Goal: Transaction & Acquisition: Purchase product/service

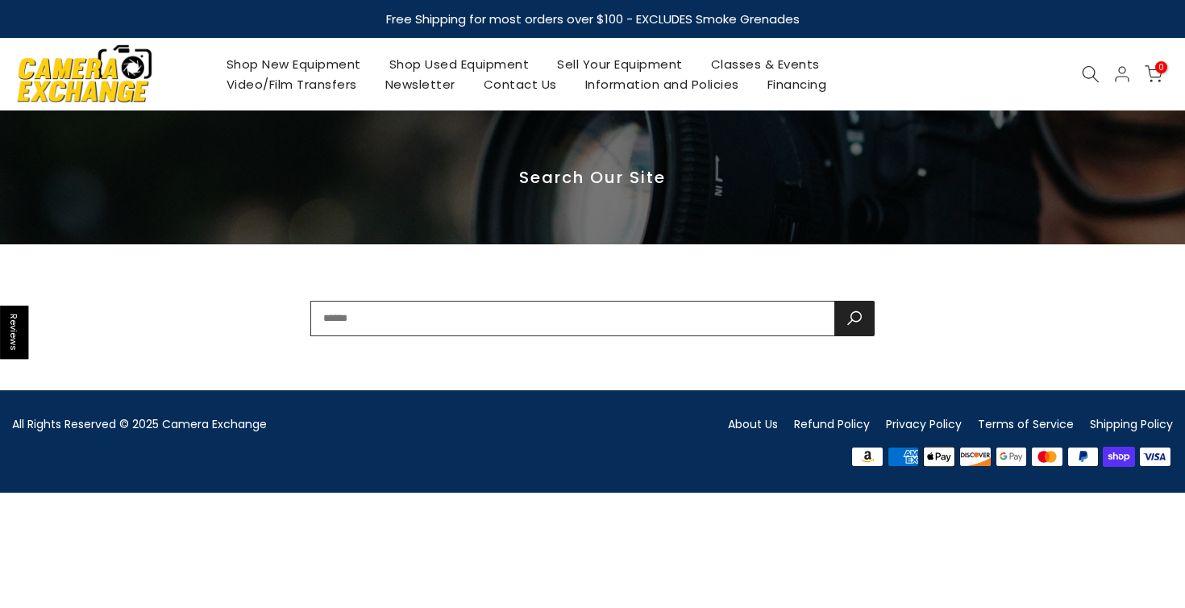
click at [605, 317] on input "text" at bounding box center [572, 318] width 524 height 35
type input "**********"
click at [854, 318] on button "submit" at bounding box center [854, 318] width 40 height 35
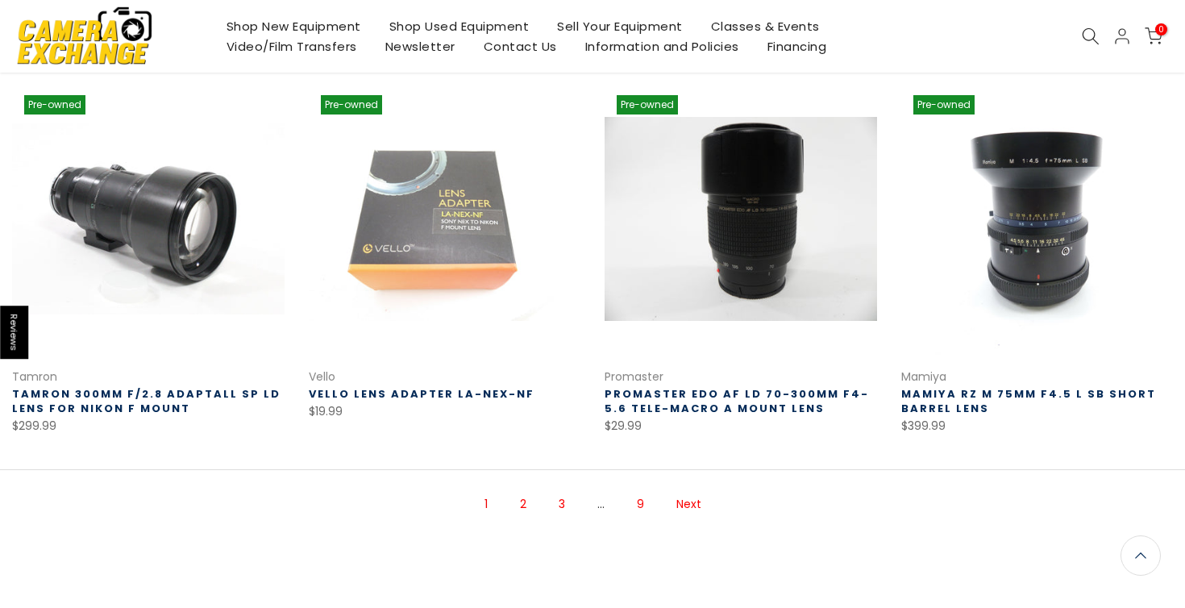
scroll to position [1027, 0]
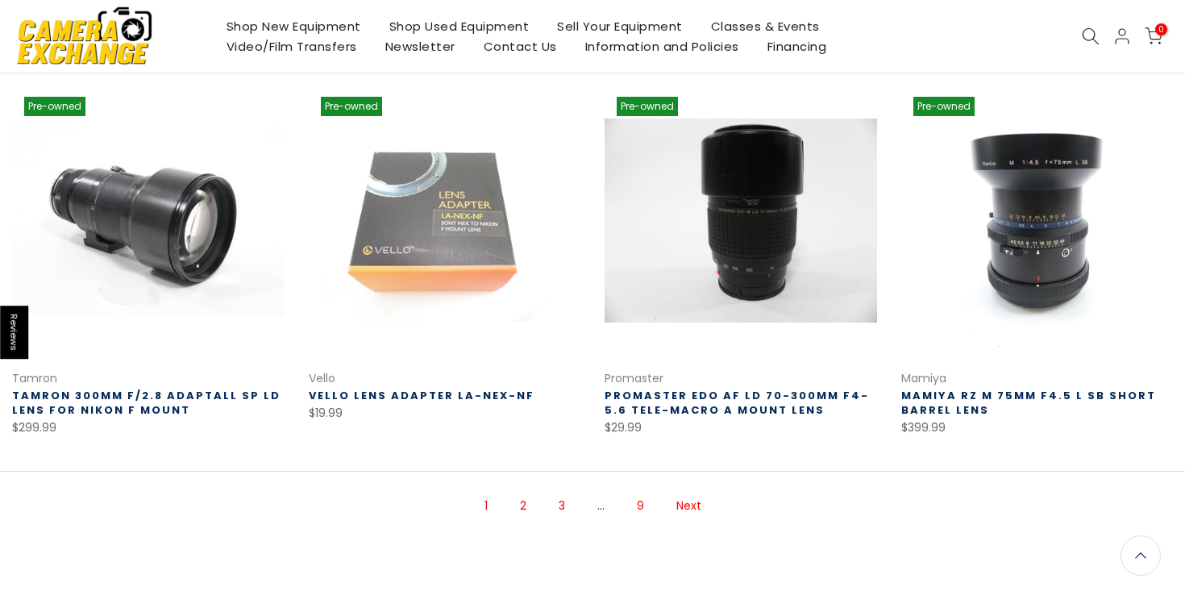
click at [684, 506] on link "Next" at bounding box center [688, 506] width 41 height 28
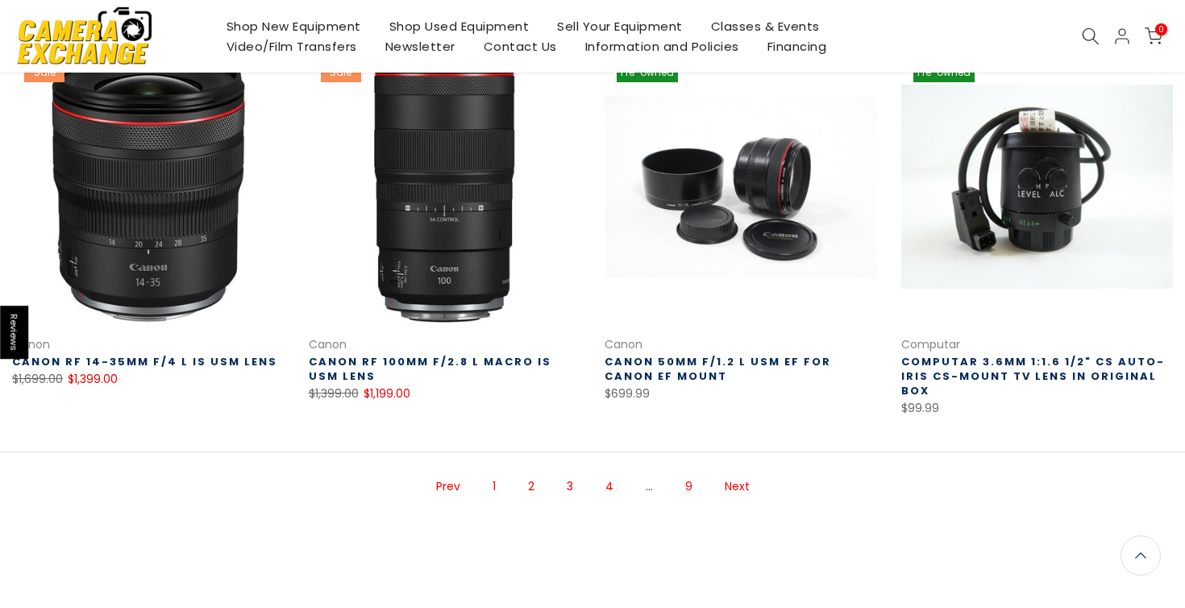
scroll to position [1060, 0]
click at [736, 473] on link "Next" at bounding box center [737, 487] width 41 height 28
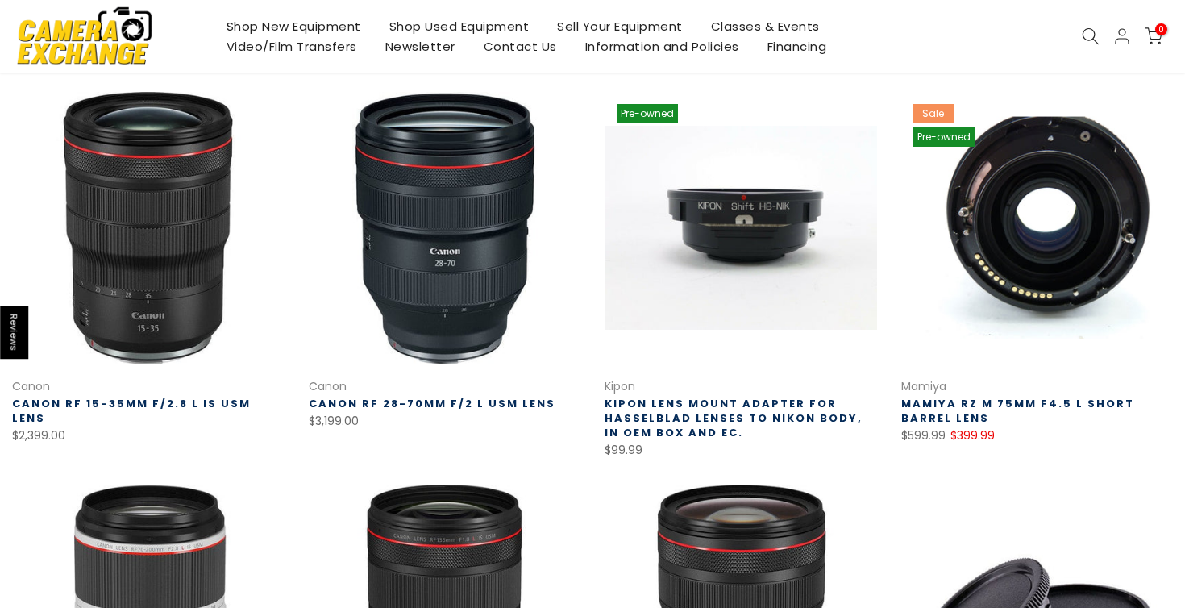
scroll to position [247, 0]
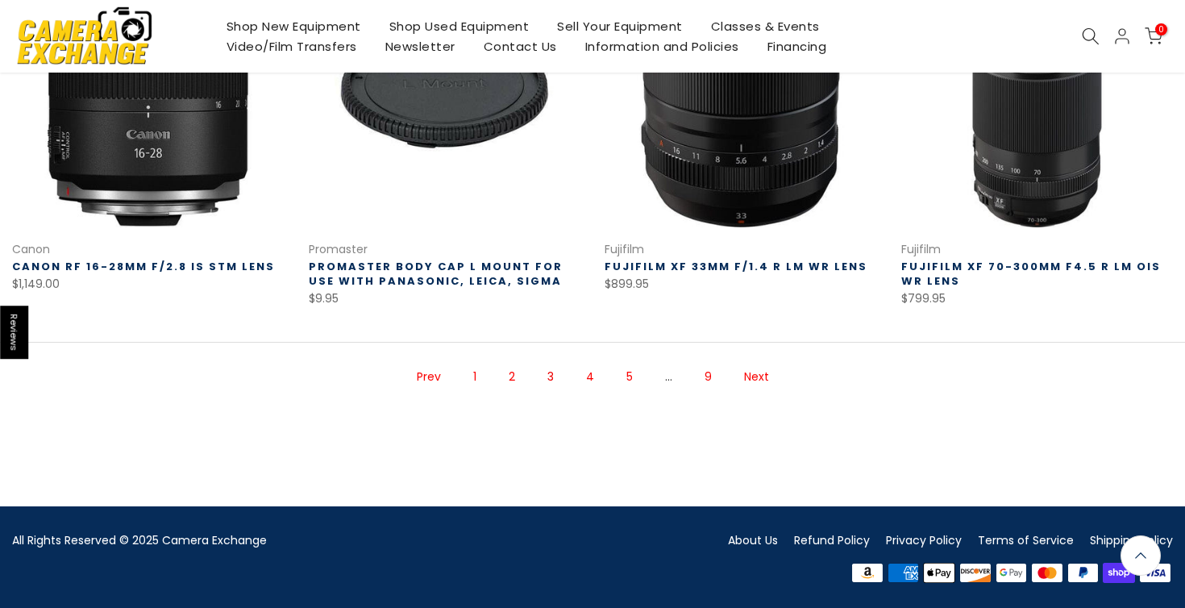
click at [771, 367] on link "Next" at bounding box center [756, 377] width 41 height 28
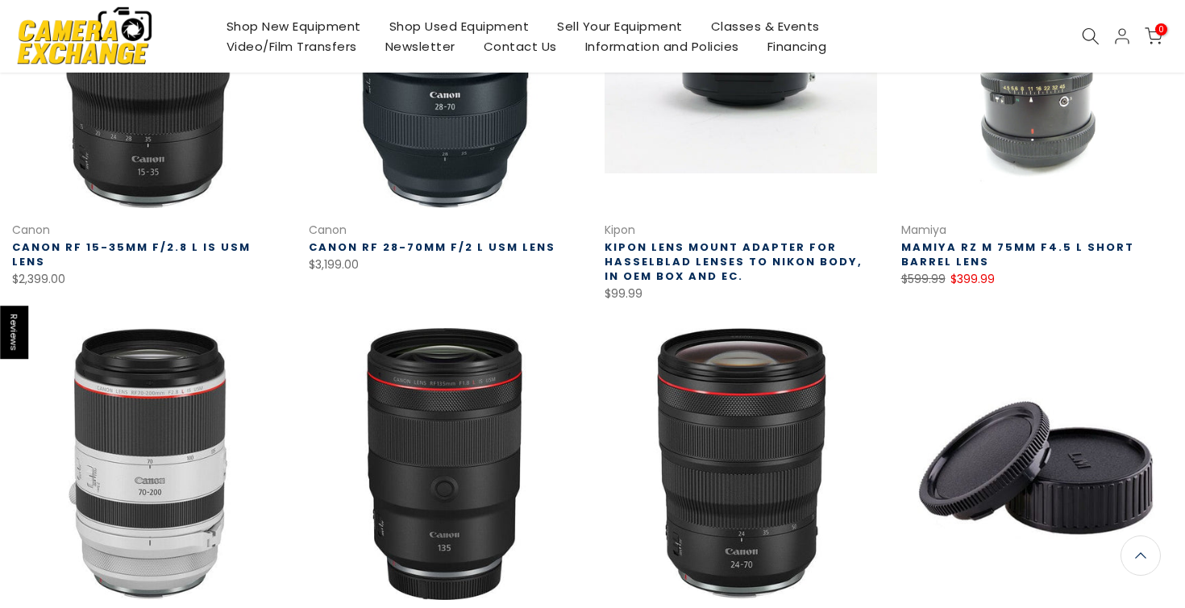
scroll to position [260, 0]
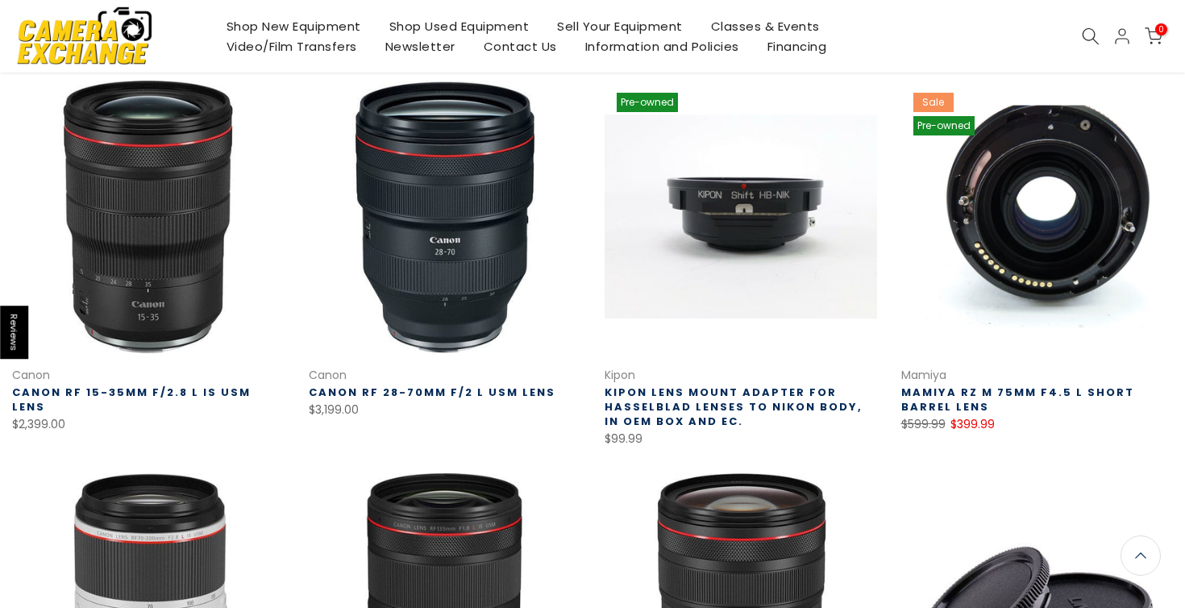
click at [1045, 272] on link at bounding box center [1037, 217] width 272 height 272
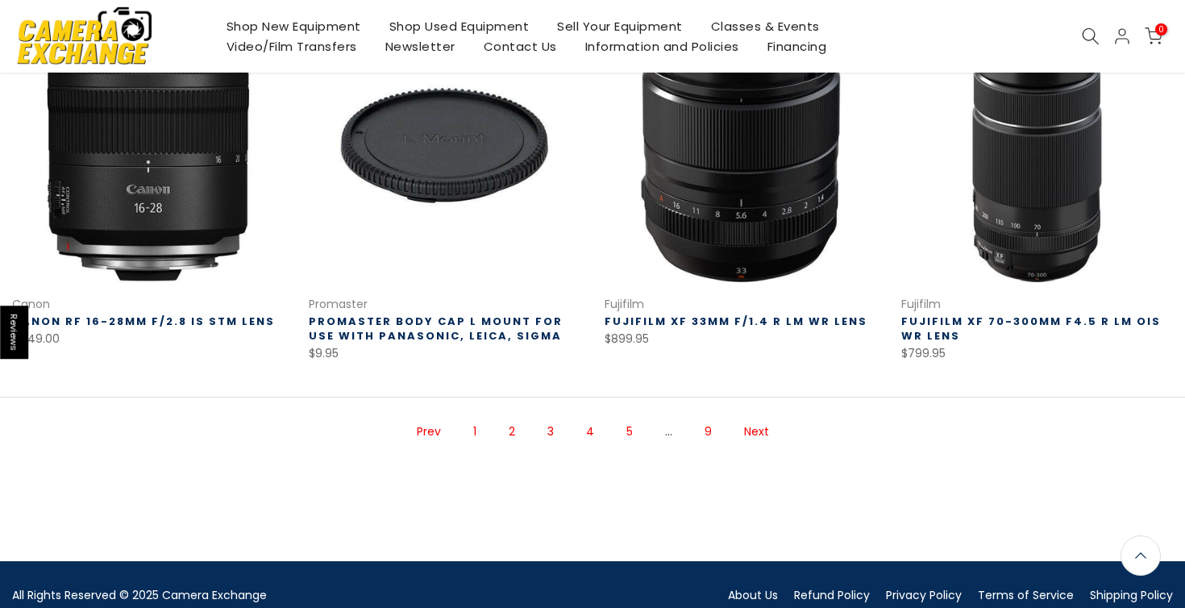
click at [759, 433] on link "Next" at bounding box center [756, 432] width 41 height 28
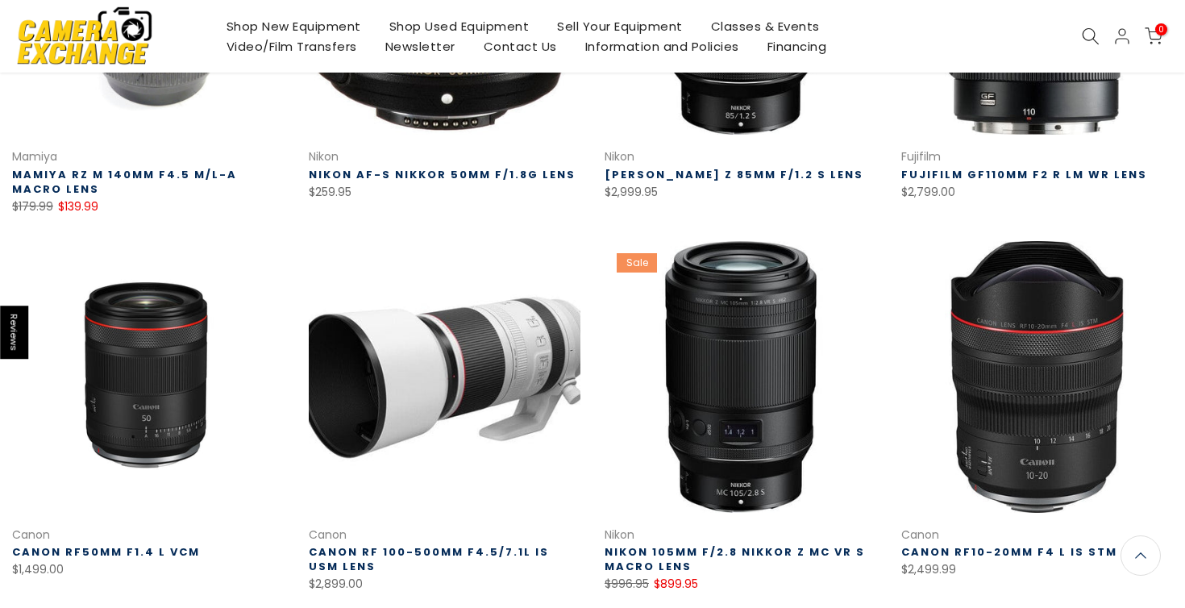
scroll to position [875, 0]
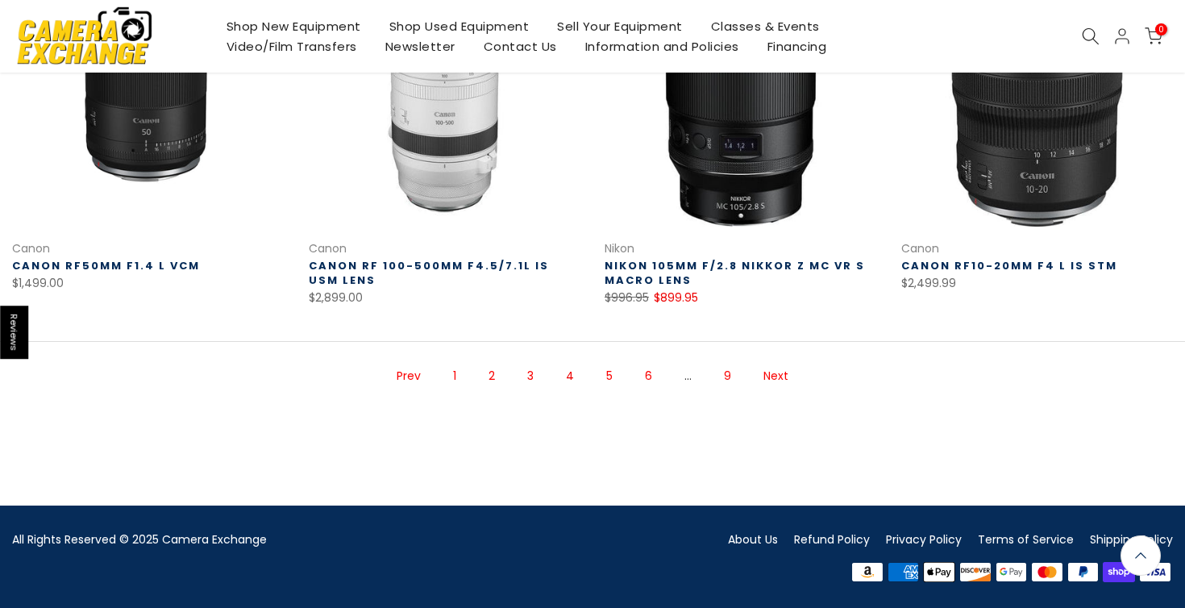
click at [779, 365] on link "Next" at bounding box center [775, 376] width 41 height 28
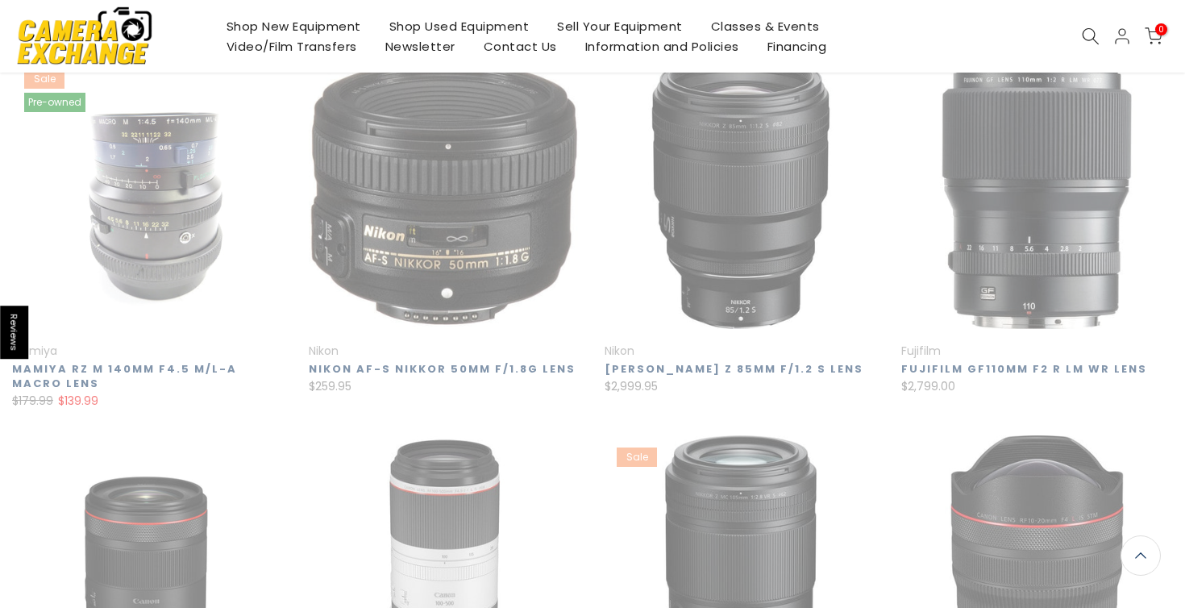
scroll to position [259, 0]
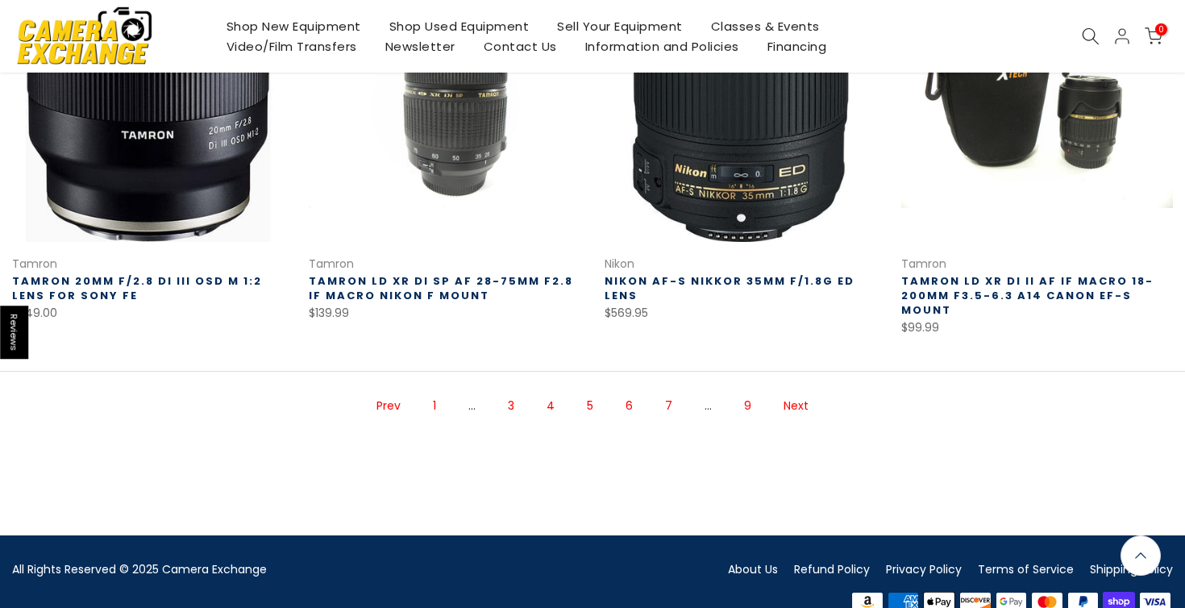
click at [787, 392] on link "Next" at bounding box center [795, 406] width 41 height 28
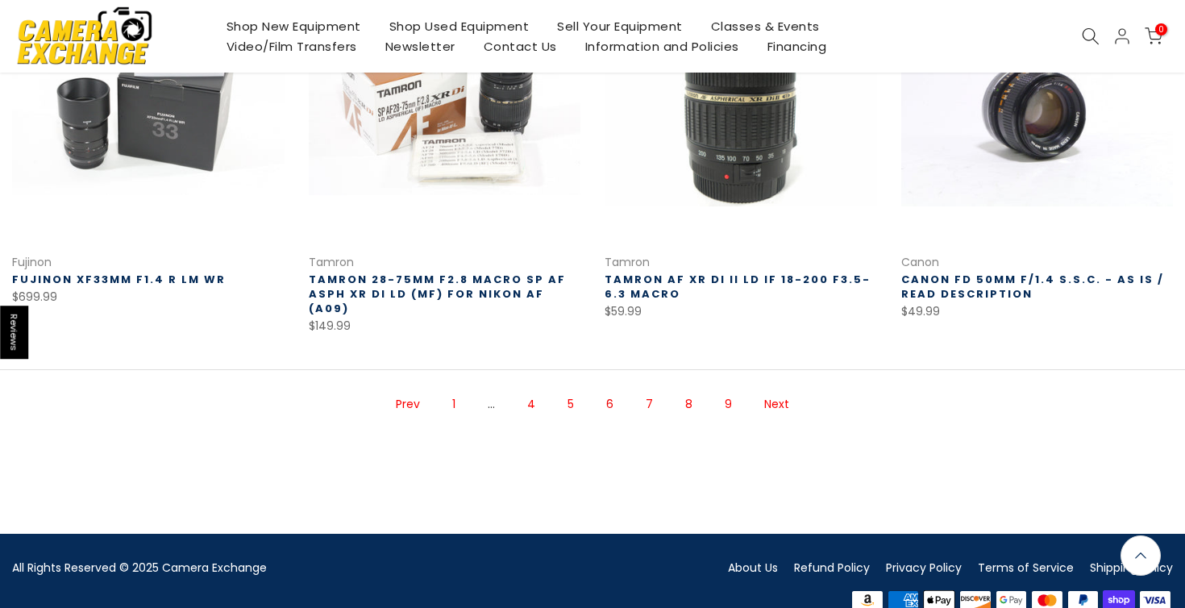
scroll to position [1156, 0]
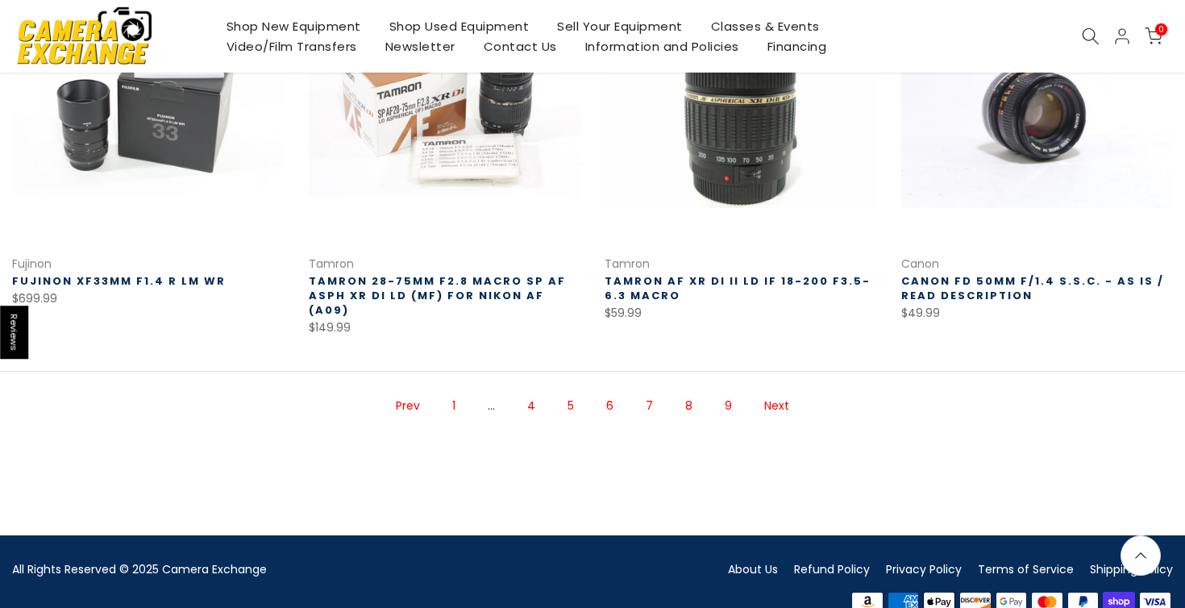
click at [784, 392] on link "Next" at bounding box center [776, 406] width 41 height 28
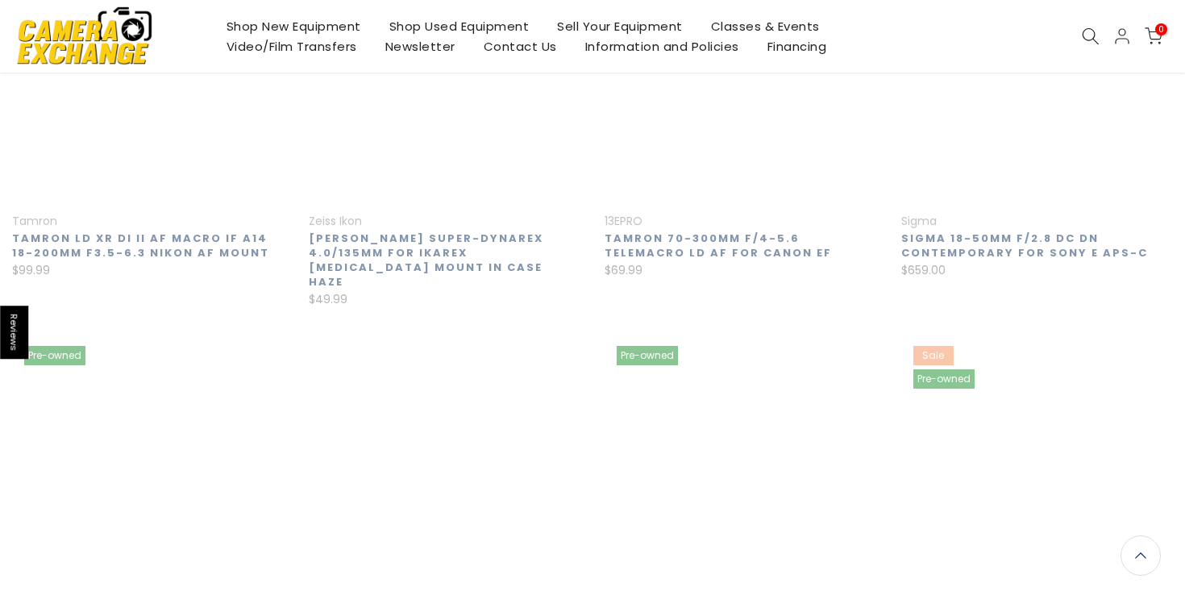
scroll to position [260, 0]
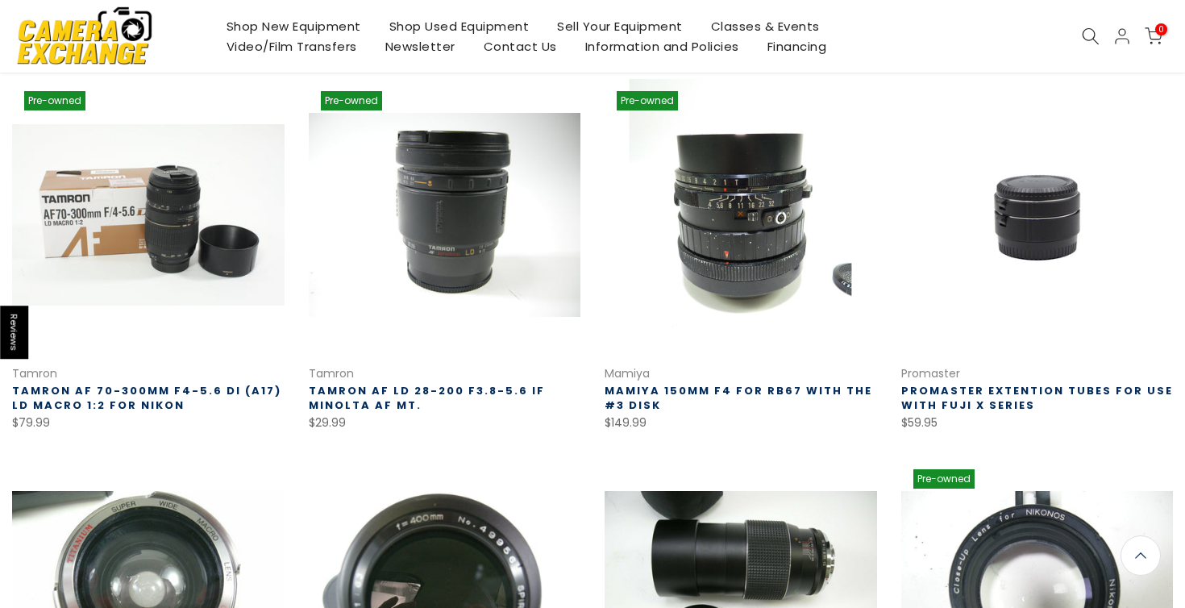
click at [750, 257] on link at bounding box center [741, 215] width 272 height 272
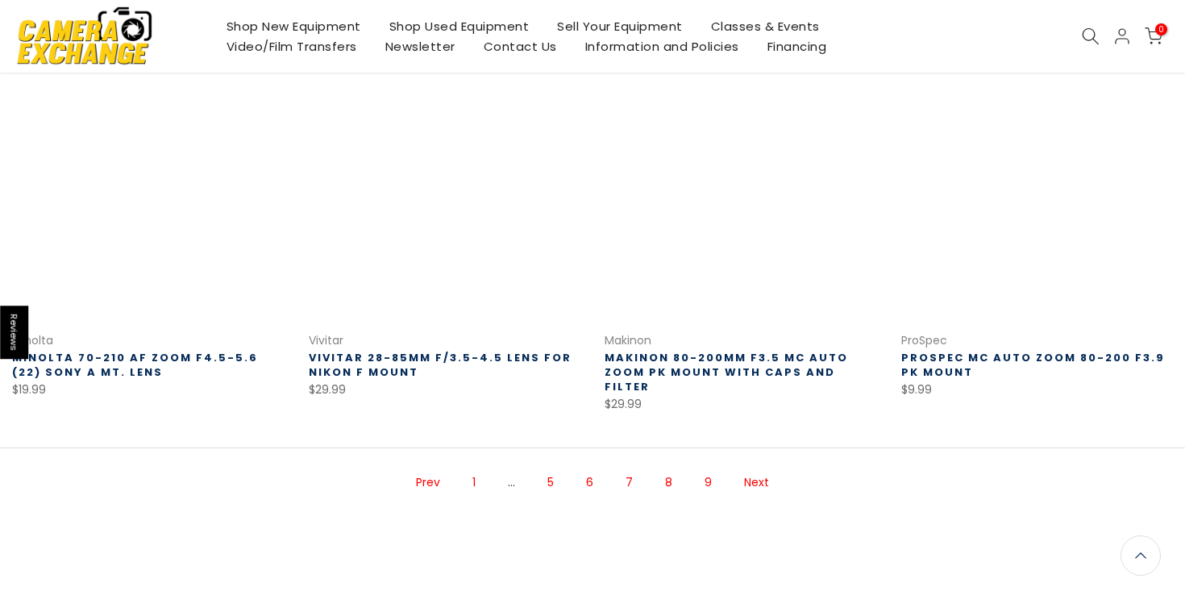
scroll to position [1073, 0]
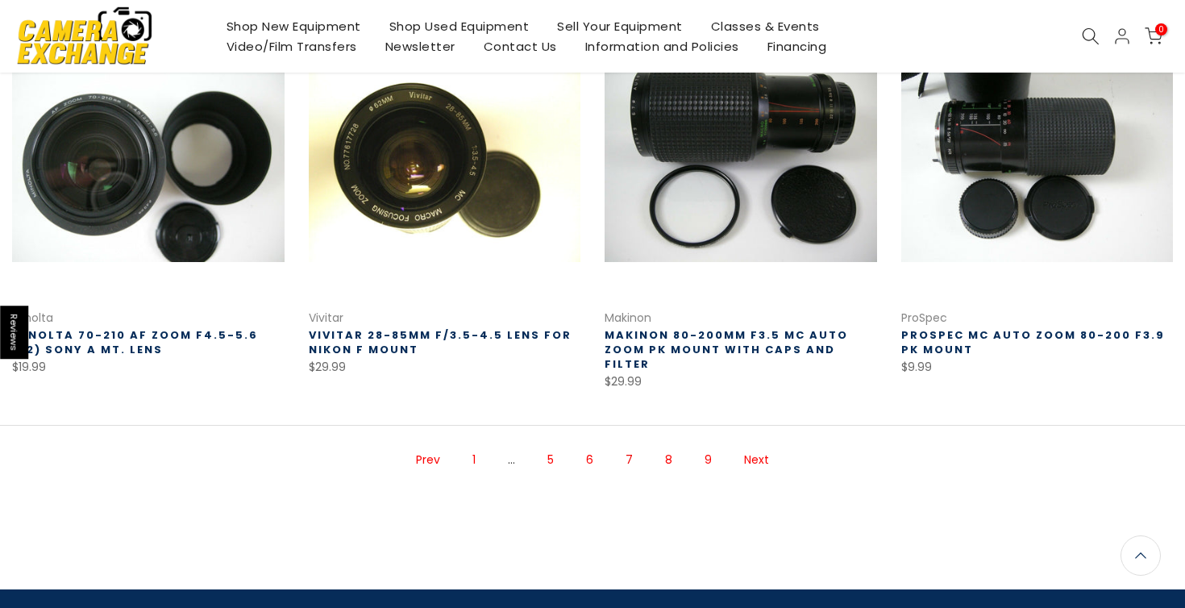
click at [755, 446] on link "Next" at bounding box center [756, 460] width 41 height 28
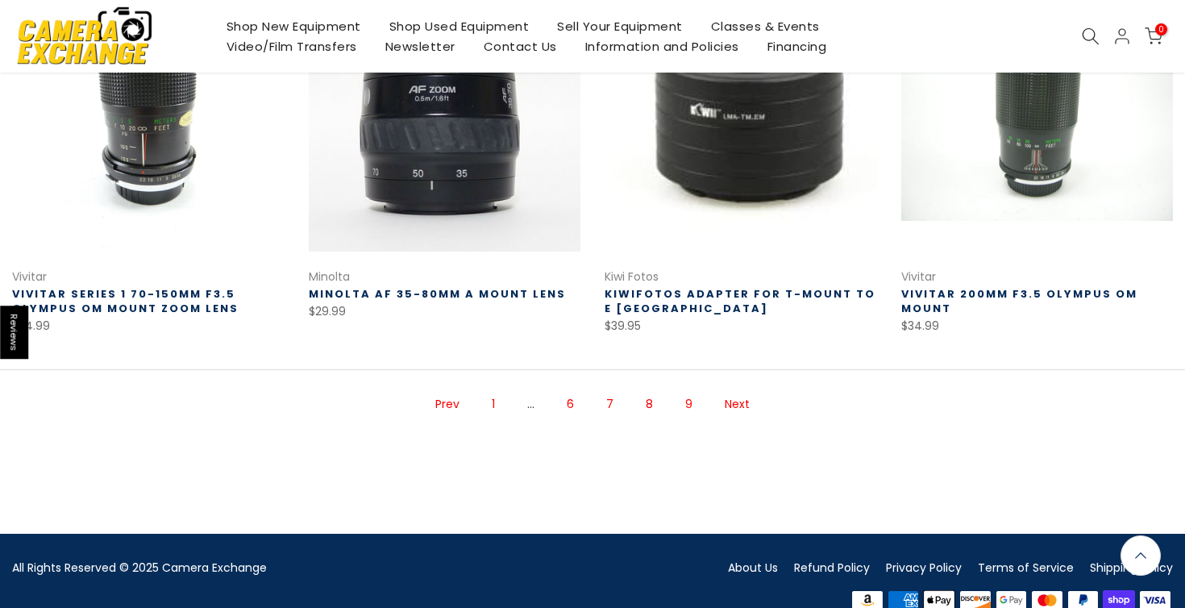
scroll to position [1128, 0]
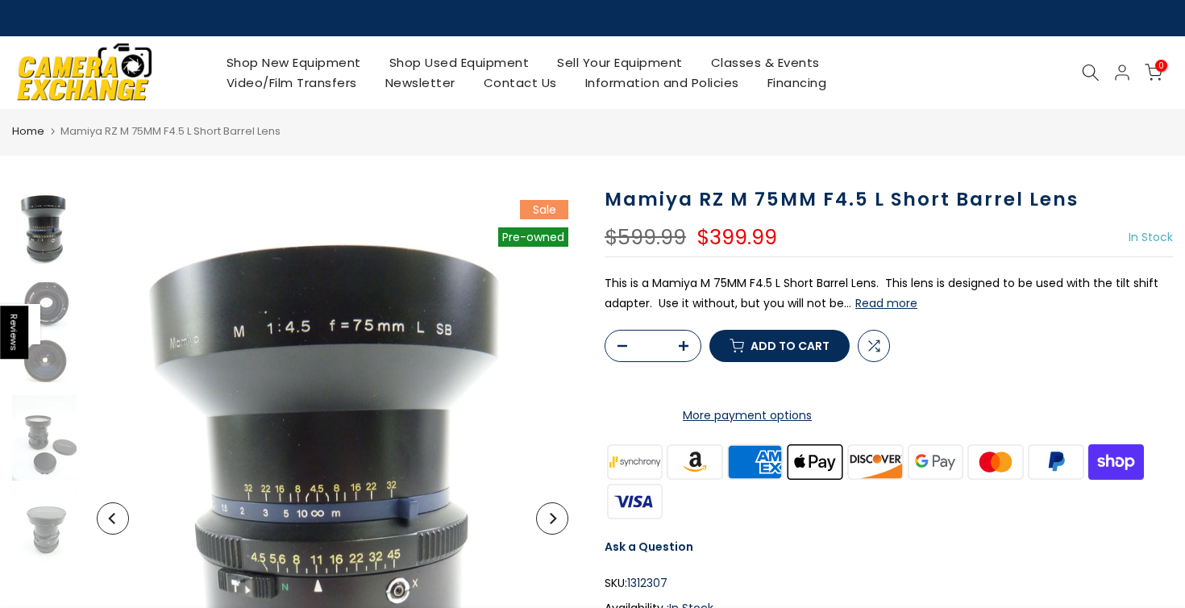
click at [889, 302] on button "Read more" at bounding box center [886, 303] width 62 height 15
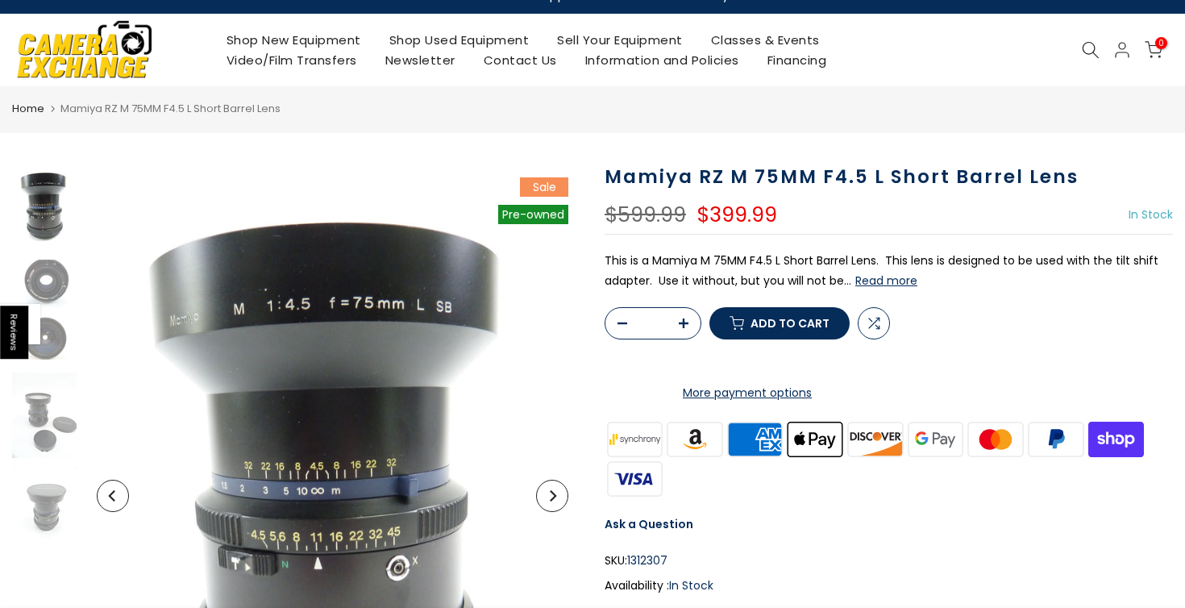
scroll to position [26, 0]
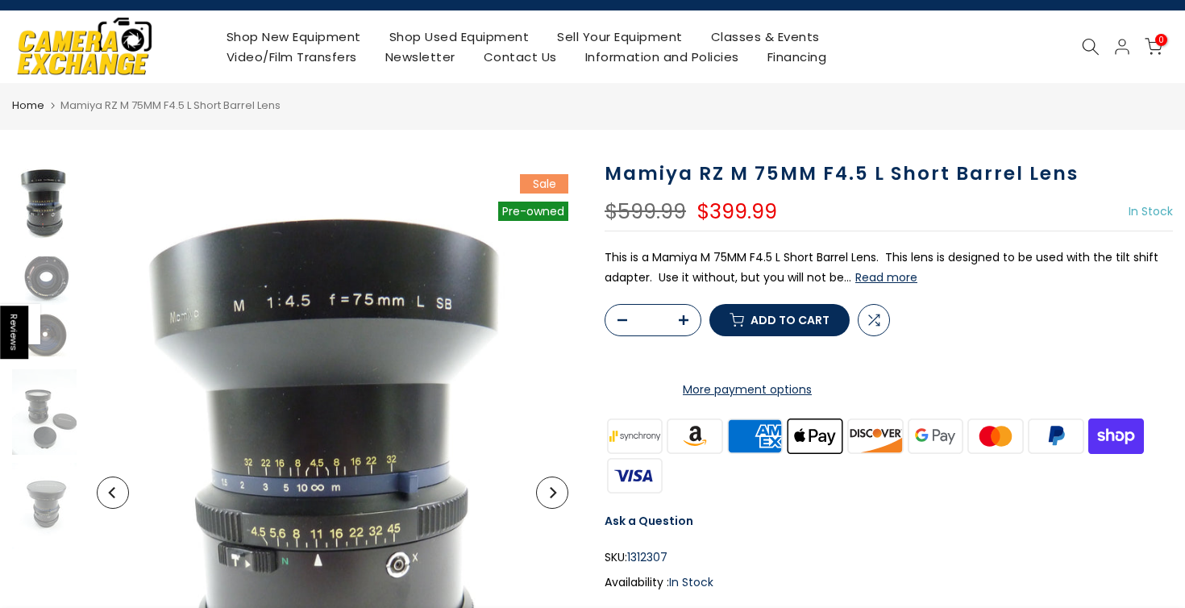
click at [879, 270] on button "Read more" at bounding box center [886, 277] width 62 height 15
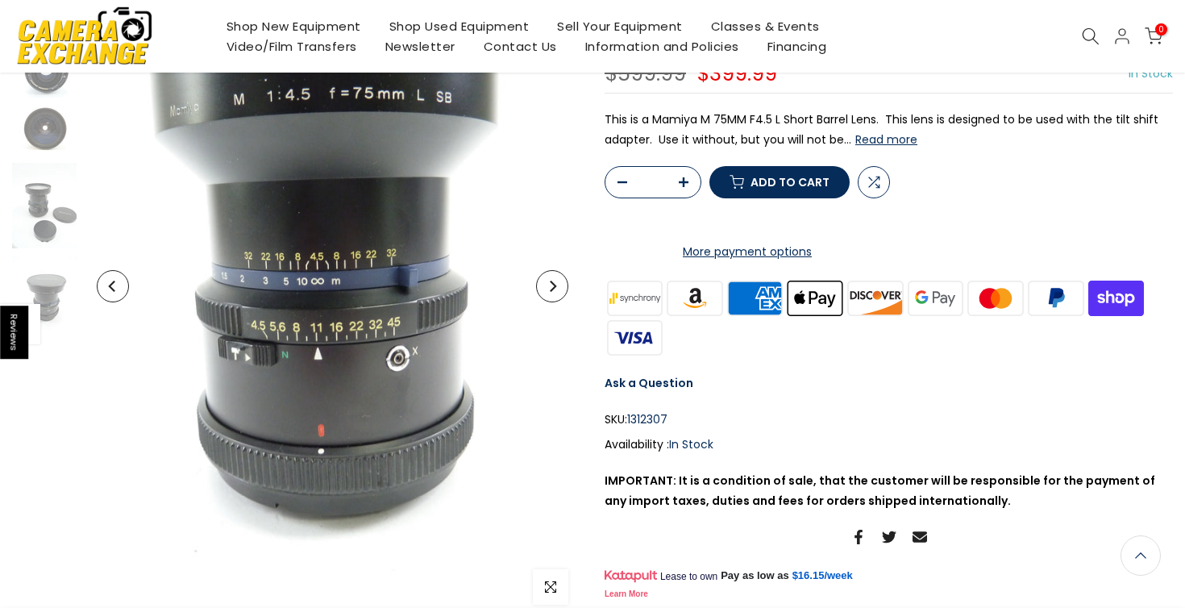
scroll to position [231, 0]
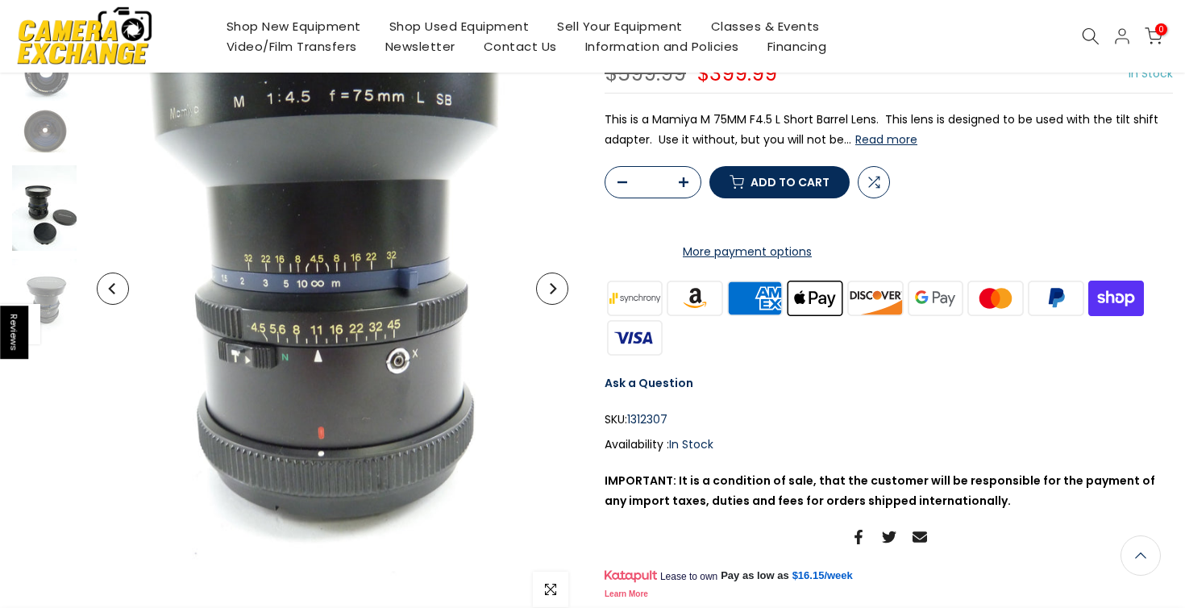
click at [59, 218] on img at bounding box center [44, 208] width 64 height 86
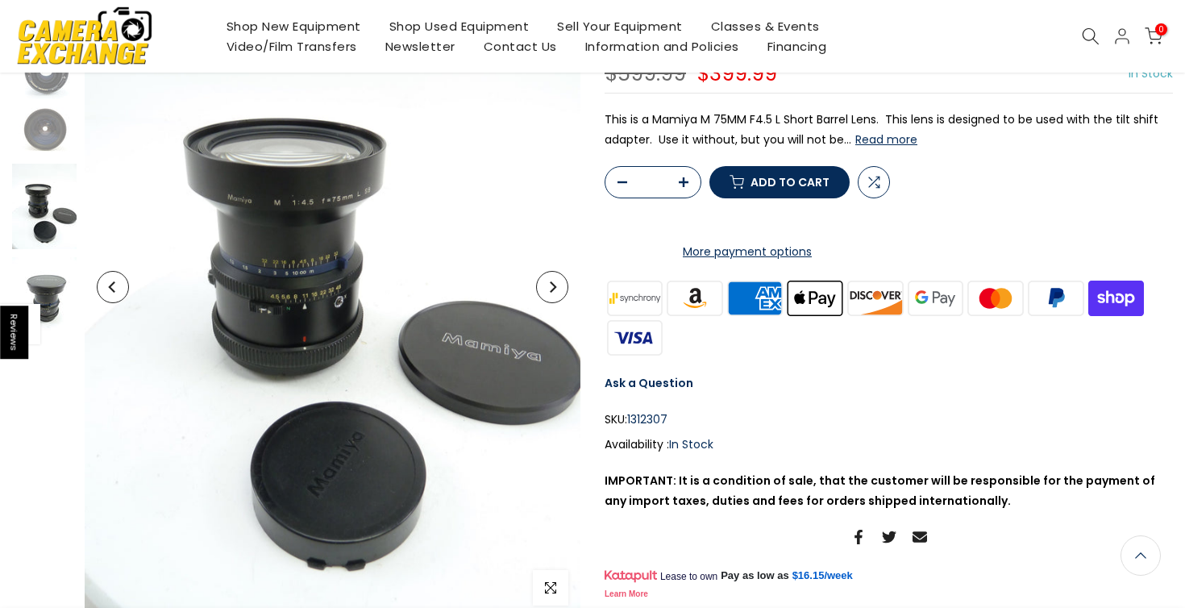
click at [57, 281] on img at bounding box center [44, 300] width 64 height 86
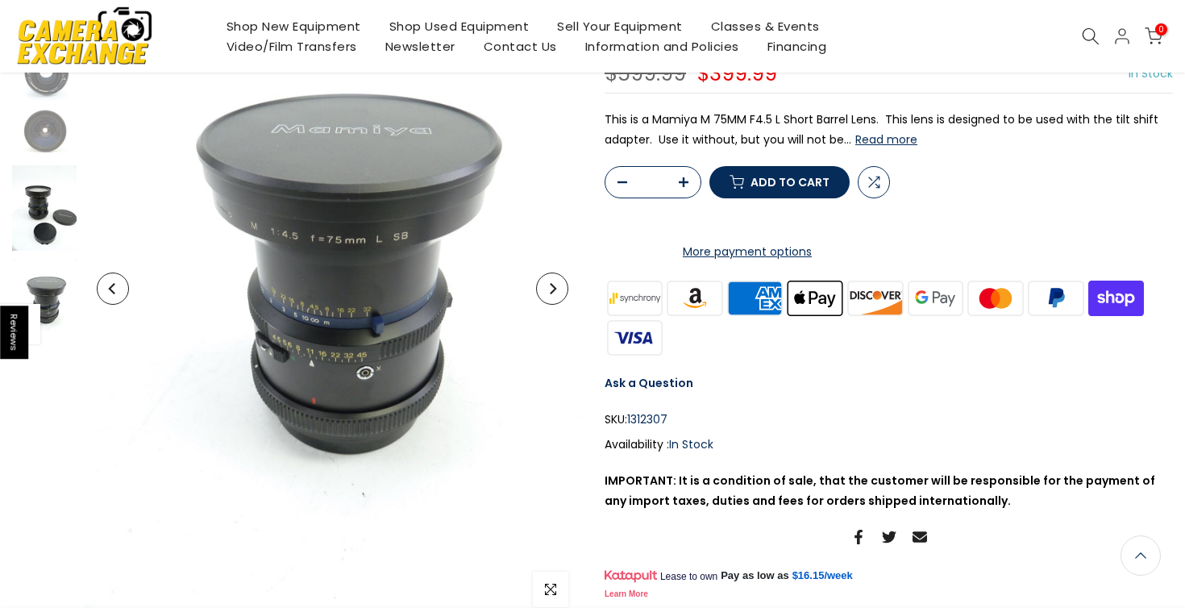
click at [56, 223] on img at bounding box center [44, 208] width 64 height 86
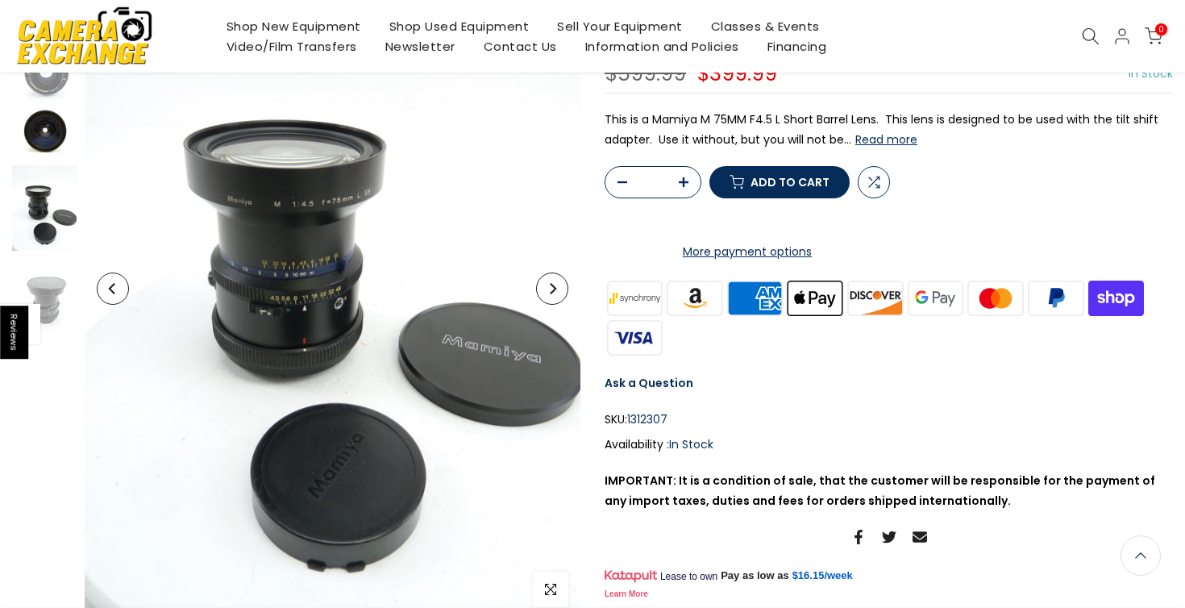
click at [56, 146] on img at bounding box center [44, 133] width 64 height 48
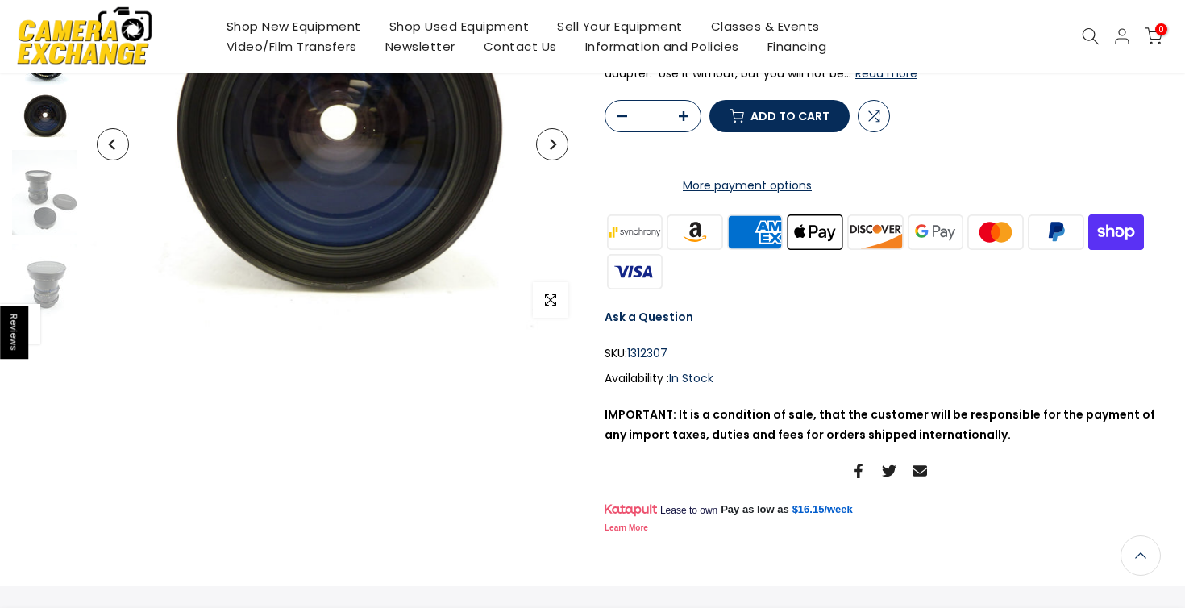
click at [50, 82] on img at bounding box center [44, 61] width 64 height 48
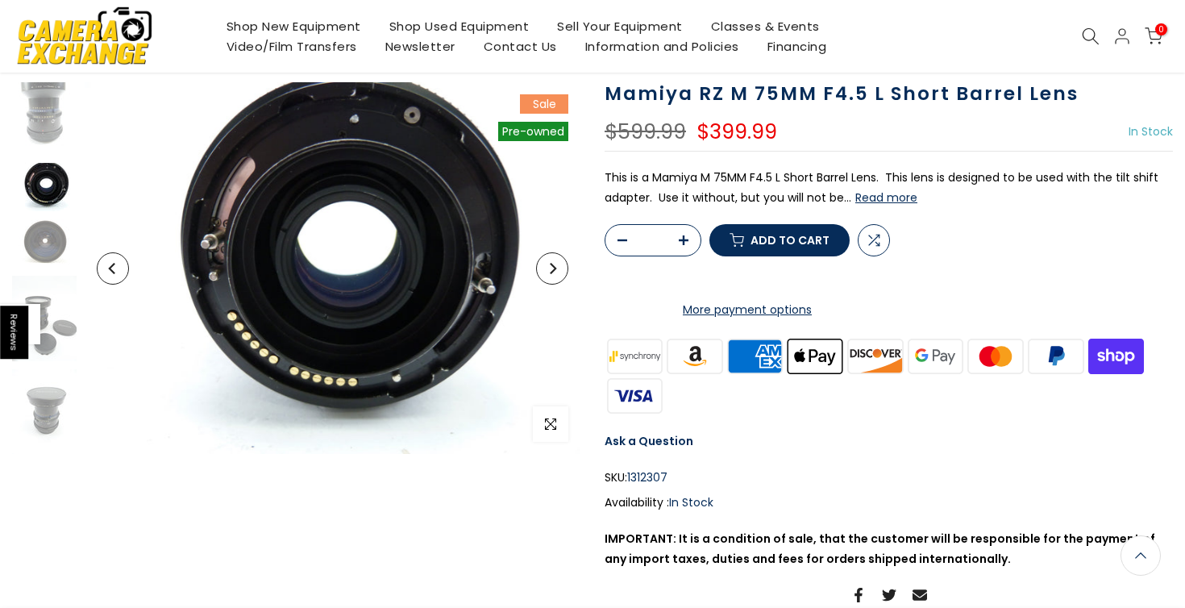
scroll to position [105, 0]
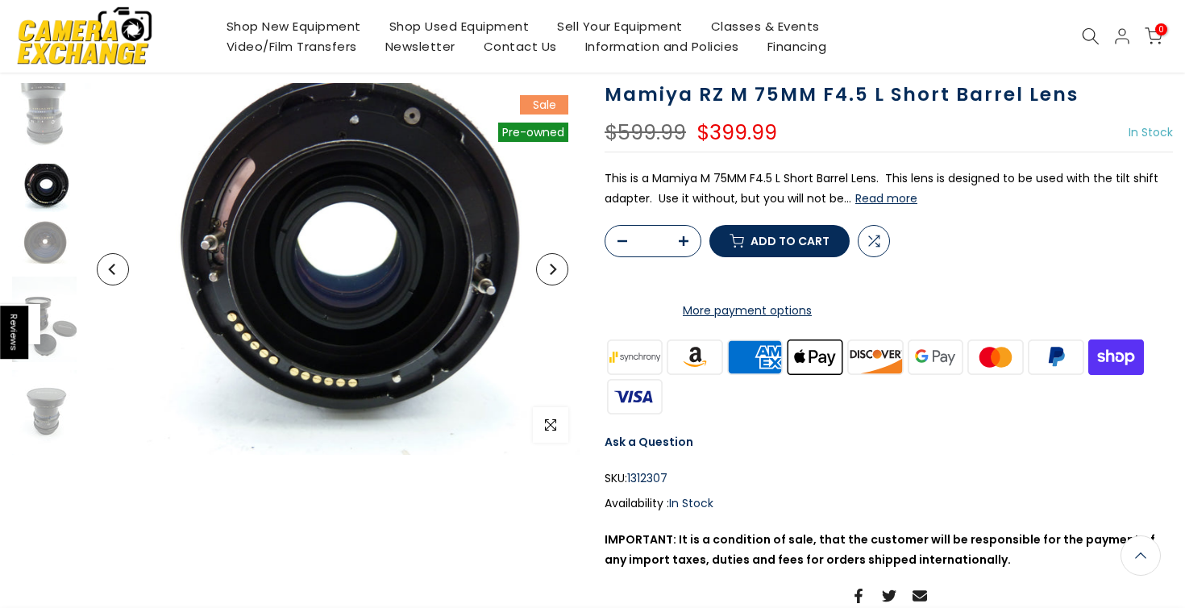
click at [863, 199] on button "Read more" at bounding box center [886, 198] width 62 height 15
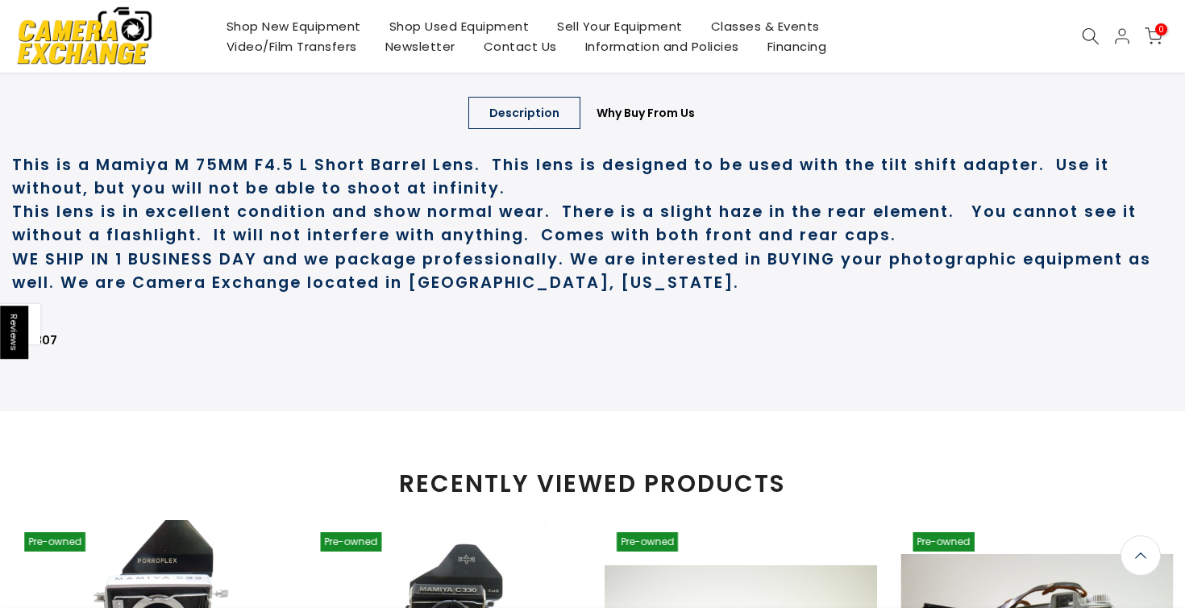
scroll to position [875, 0]
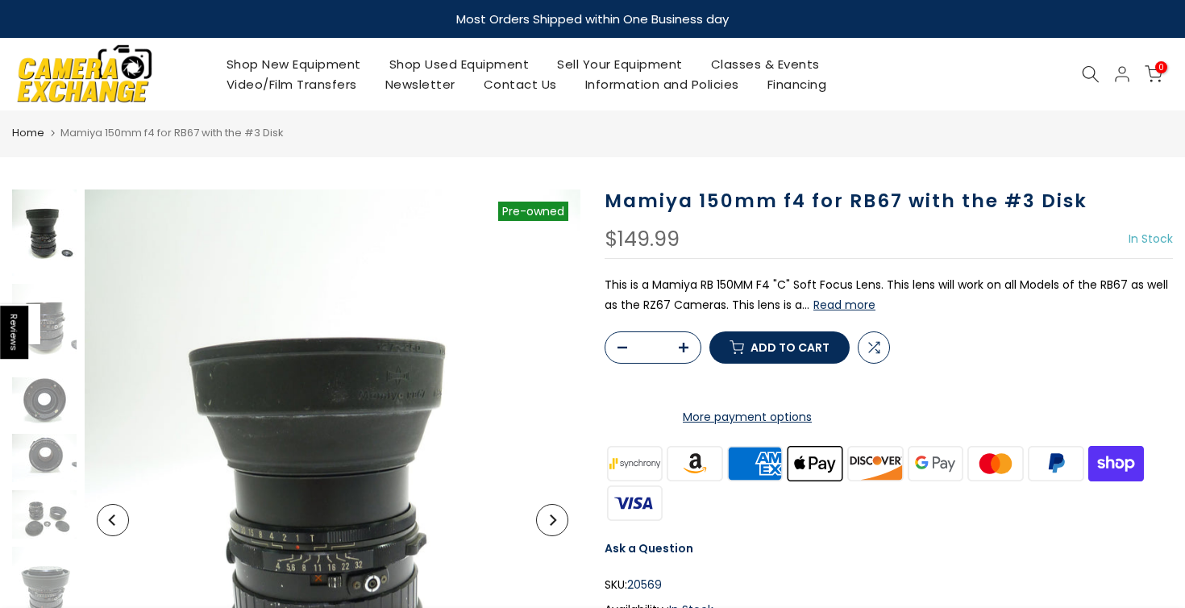
click at [831, 310] on button "Read more" at bounding box center [844, 304] width 62 height 15
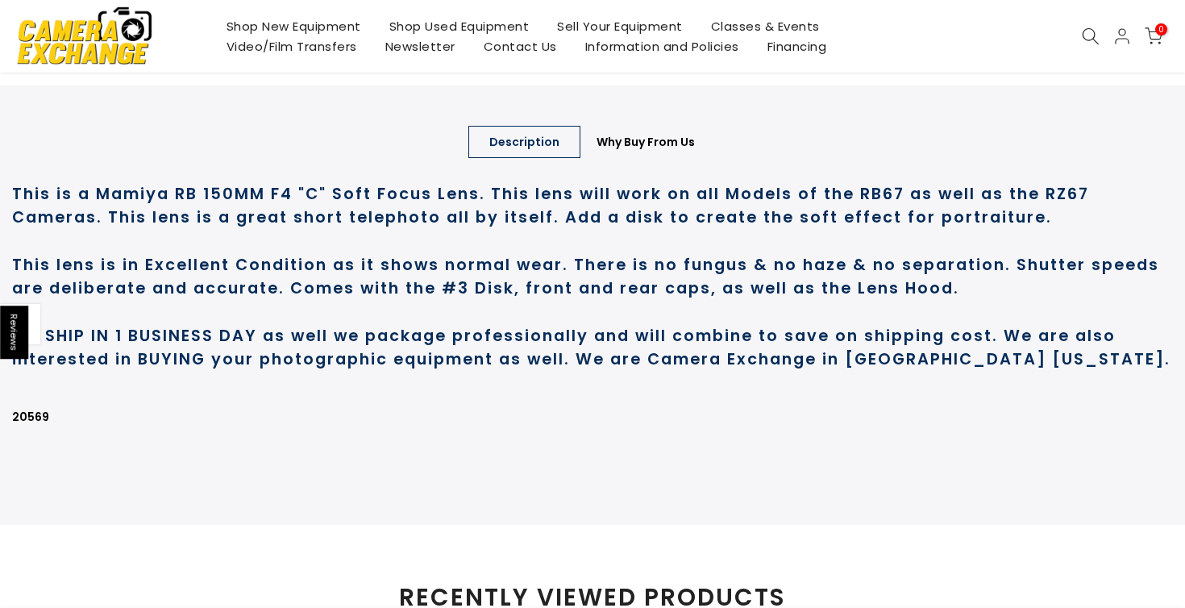
scroll to position [895, 0]
